Goal: Use online tool/utility

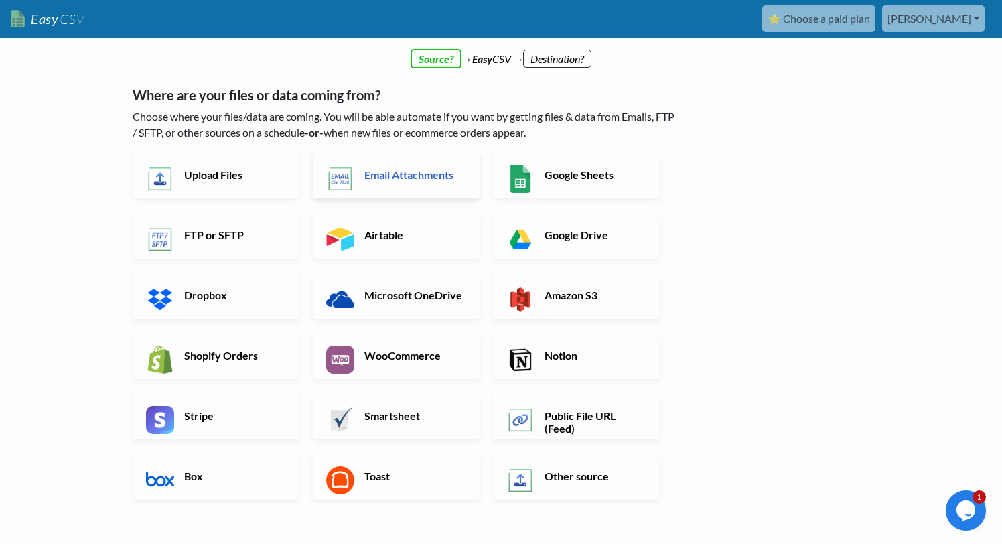
click at [402, 185] on link "Email Attachments" at bounding box center [396, 174] width 167 height 47
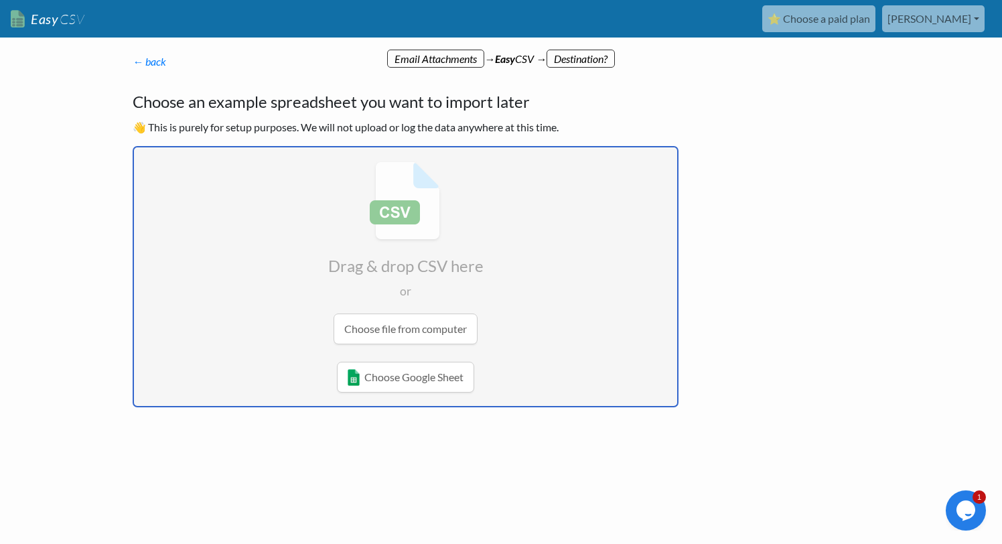
type input "C:\fakepath\Planting Calendar.pdf"
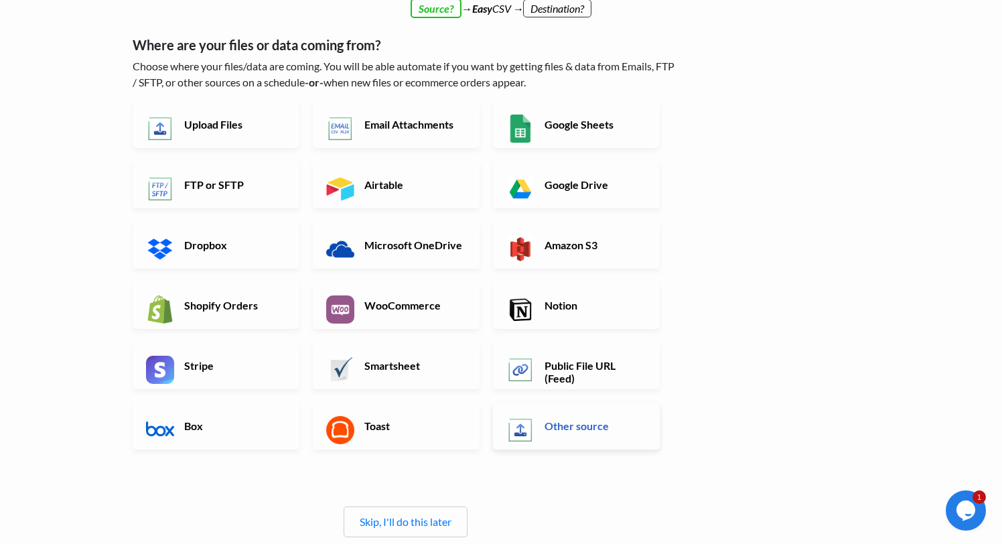
scroll to position [62, 0]
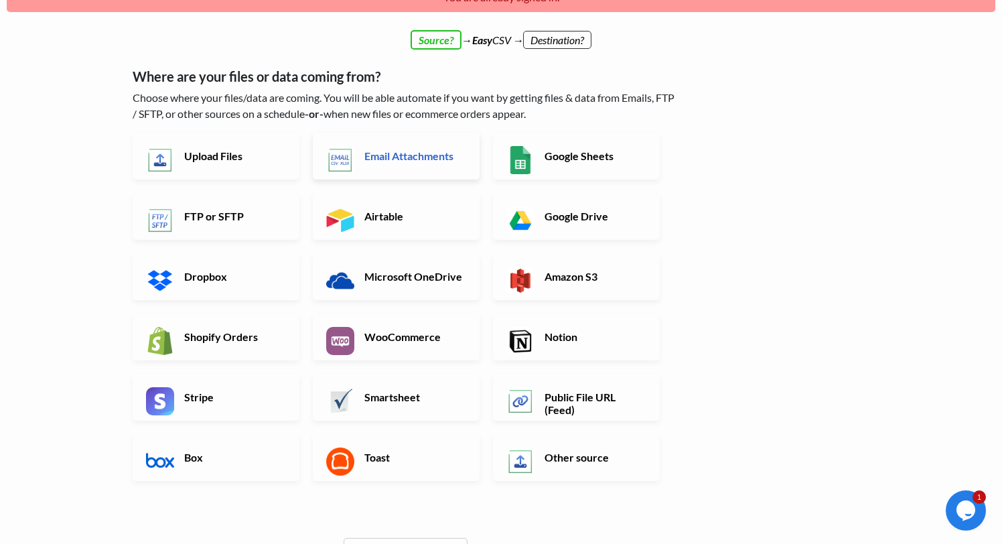
click at [430, 160] on h6 "Email Attachments" at bounding box center [413, 155] width 105 height 13
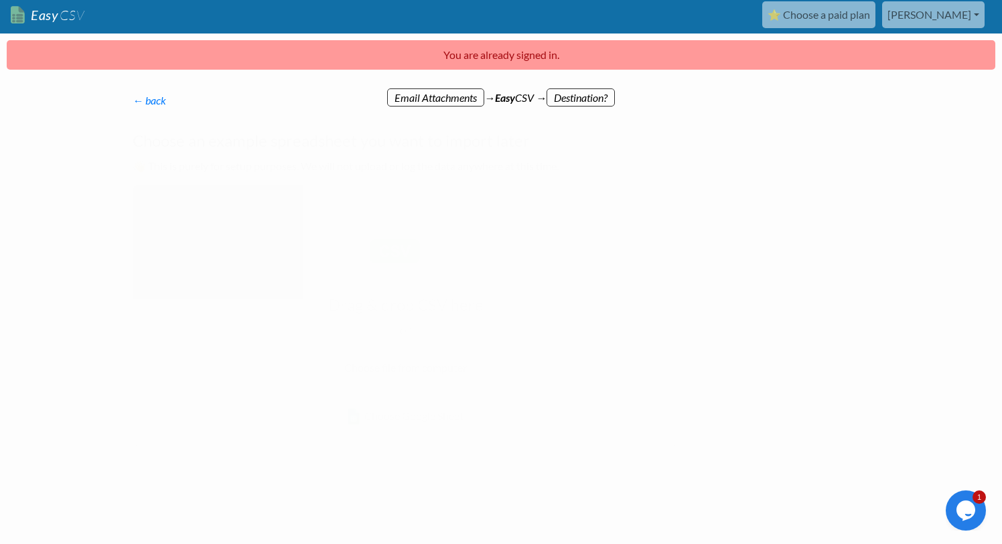
scroll to position [0, 0]
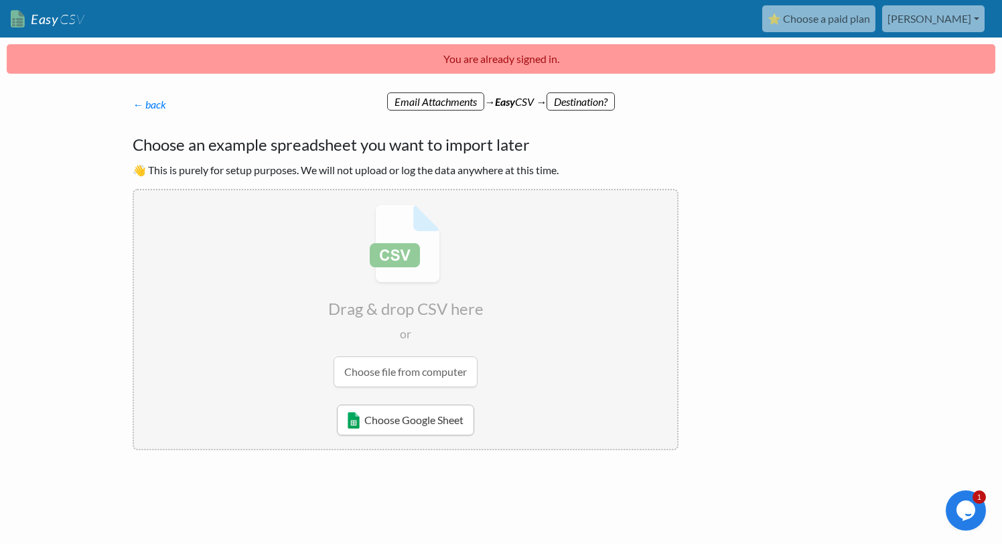
click at [422, 417] on link "Choose Google Sheet" at bounding box center [405, 419] width 137 height 31
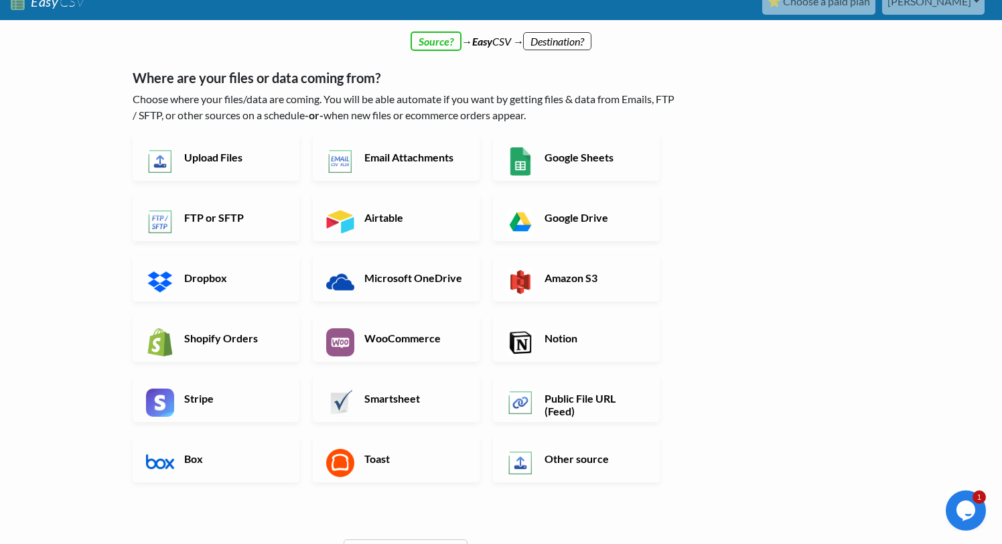
scroll to position [17, 0]
click at [254, 155] on h6 "Upload Files" at bounding box center [233, 157] width 105 height 13
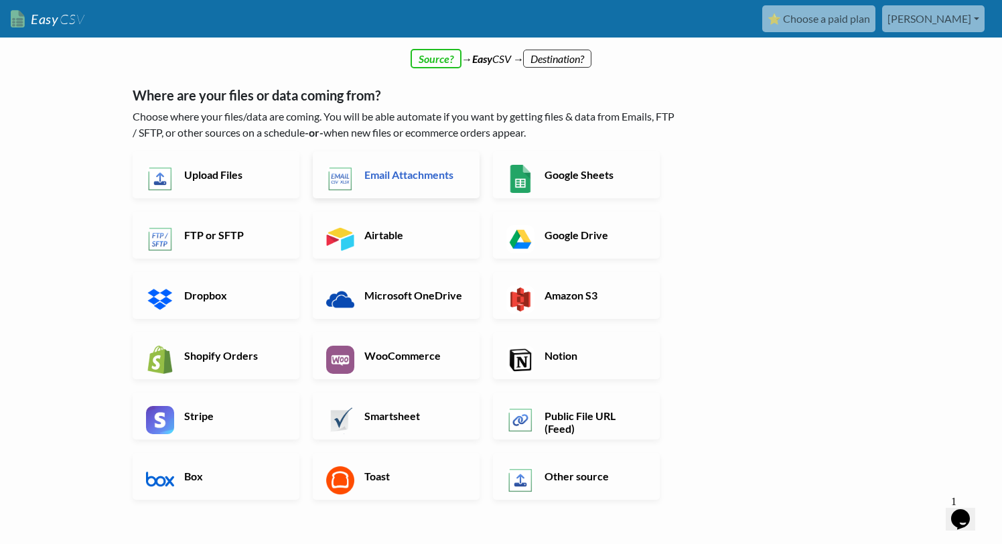
click at [422, 178] on h6 "Email Attachments" at bounding box center [413, 174] width 105 height 13
